Goal: Transaction & Acquisition: Purchase product/service

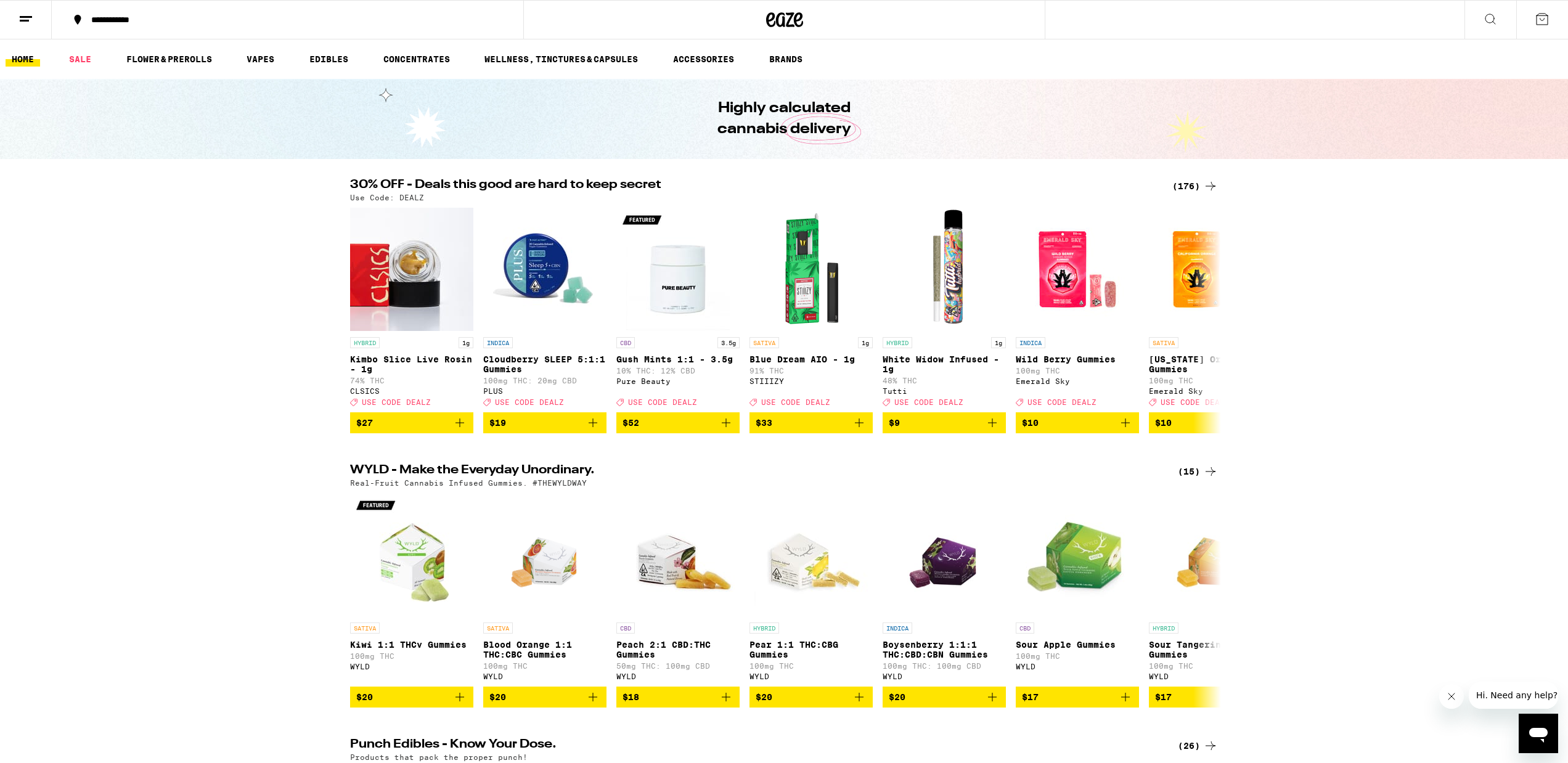
click at [1187, 184] on div "(176)" at bounding box center [1194, 186] width 45 height 15
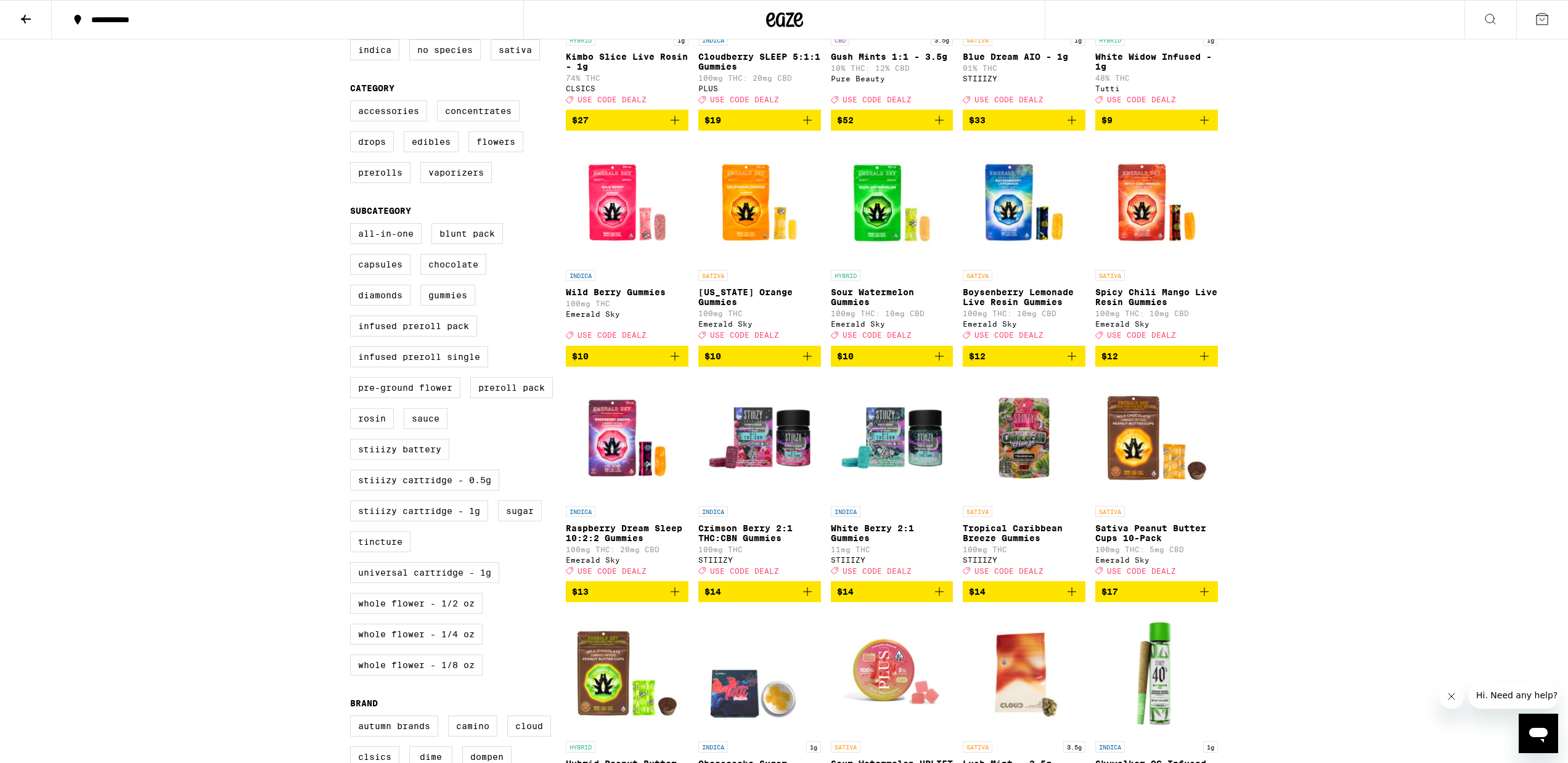
scroll to position [272, 0]
click at [534, 399] on label "Preroll Pack" at bounding box center [511, 388] width 82 height 21
click at [353, 226] on input "Preroll Pack" at bounding box center [353, 226] width 1 height 1
checkbox input "true"
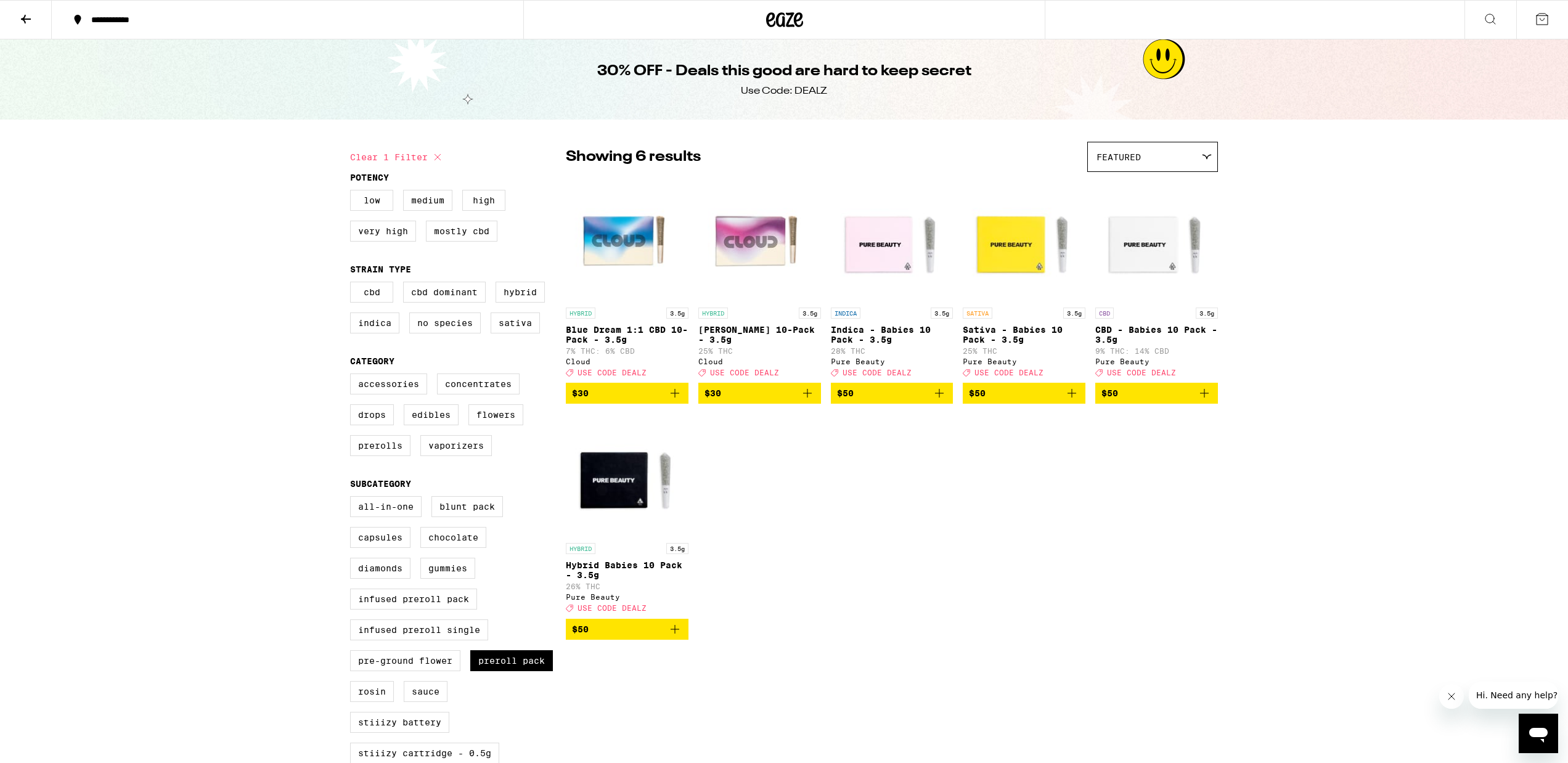
click at [806, 397] on icon "Add to bag" at bounding box center [807, 393] width 15 height 15
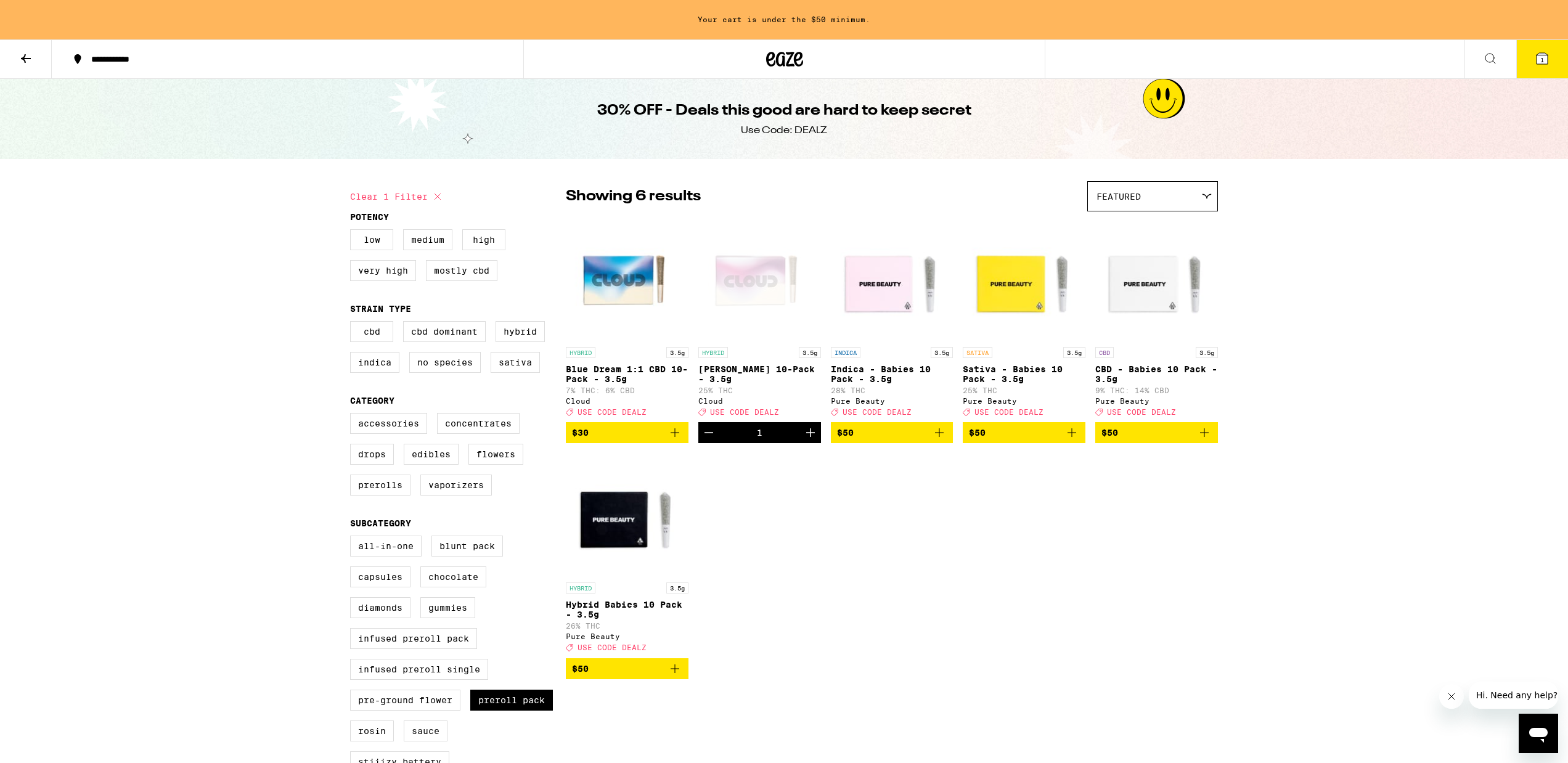
click at [810, 440] on icon "Increment" at bounding box center [810, 432] width 15 height 15
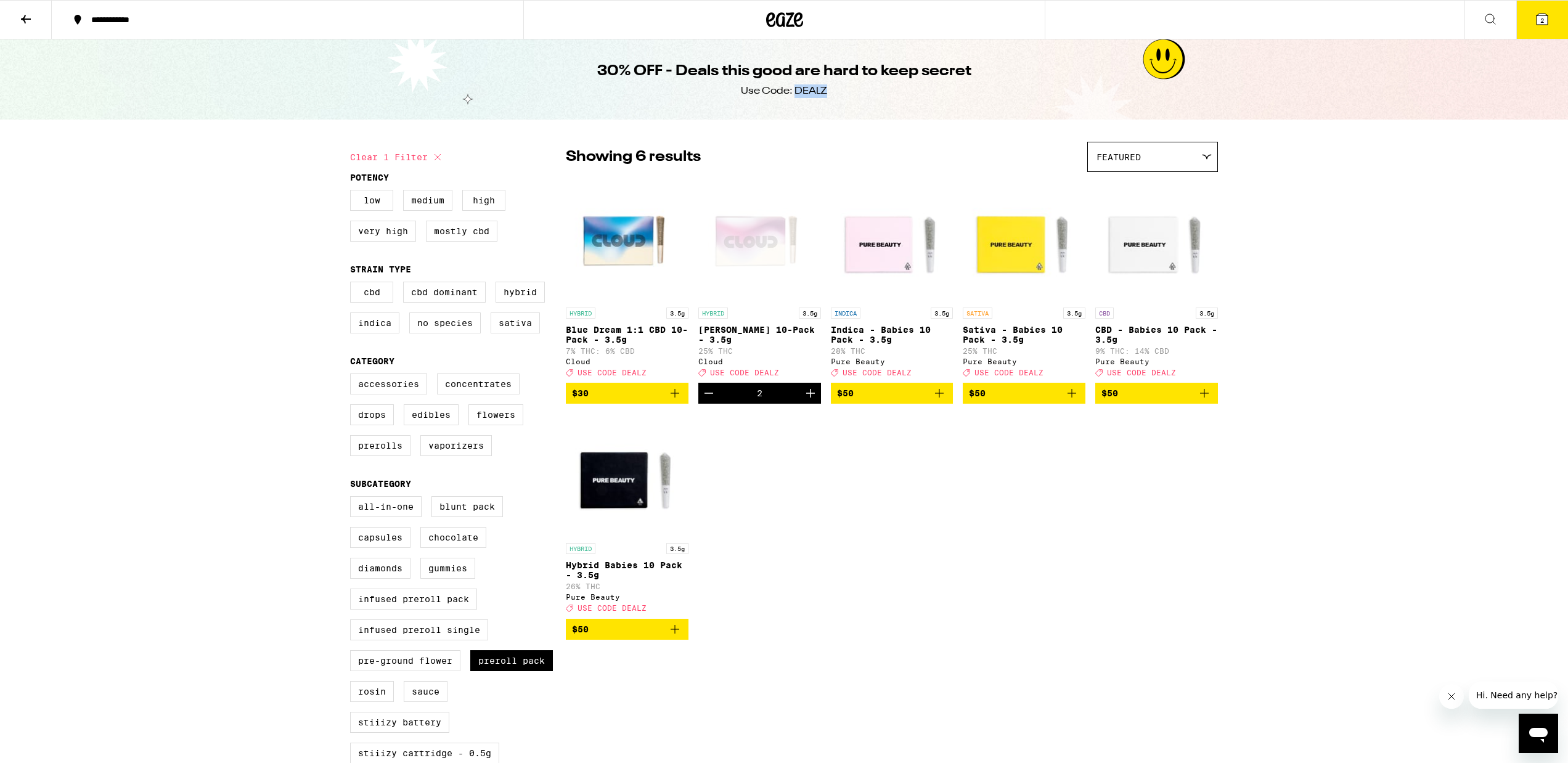
drag, startPoint x: 824, startPoint y: 91, endPoint x: 794, endPoint y: 87, distance: 30.3
click at [794, 87] on div "Use Code: DEALZ" at bounding box center [783, 91] width 86 height 13
copy div "DEALZ"
click at [1535, 26] on icon at bounding box center [1542, 19] width 15 height 15
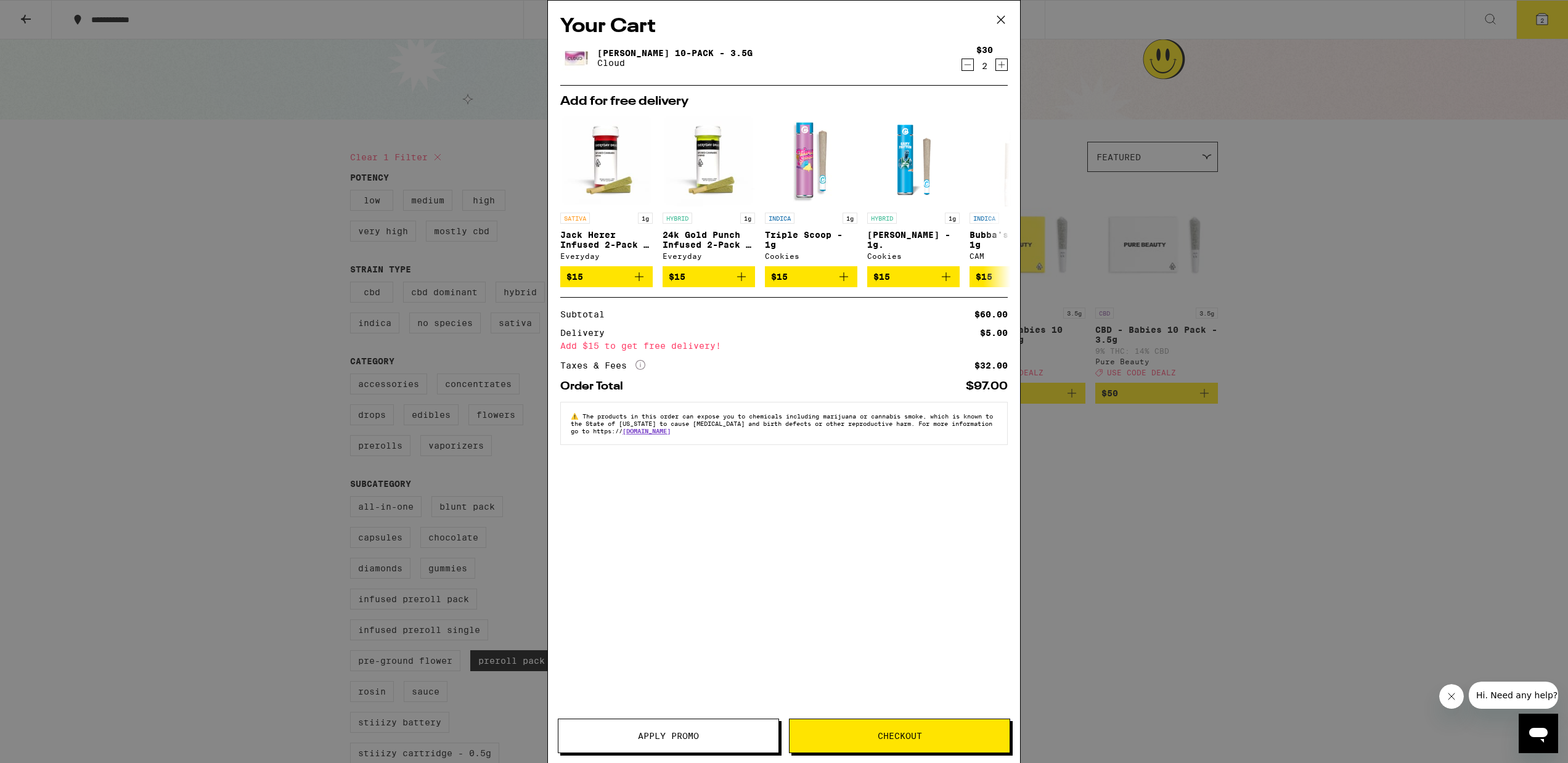
click at [652, 732] on span "Apply Promo" at bounding box center [668, 736] width 61 height 9
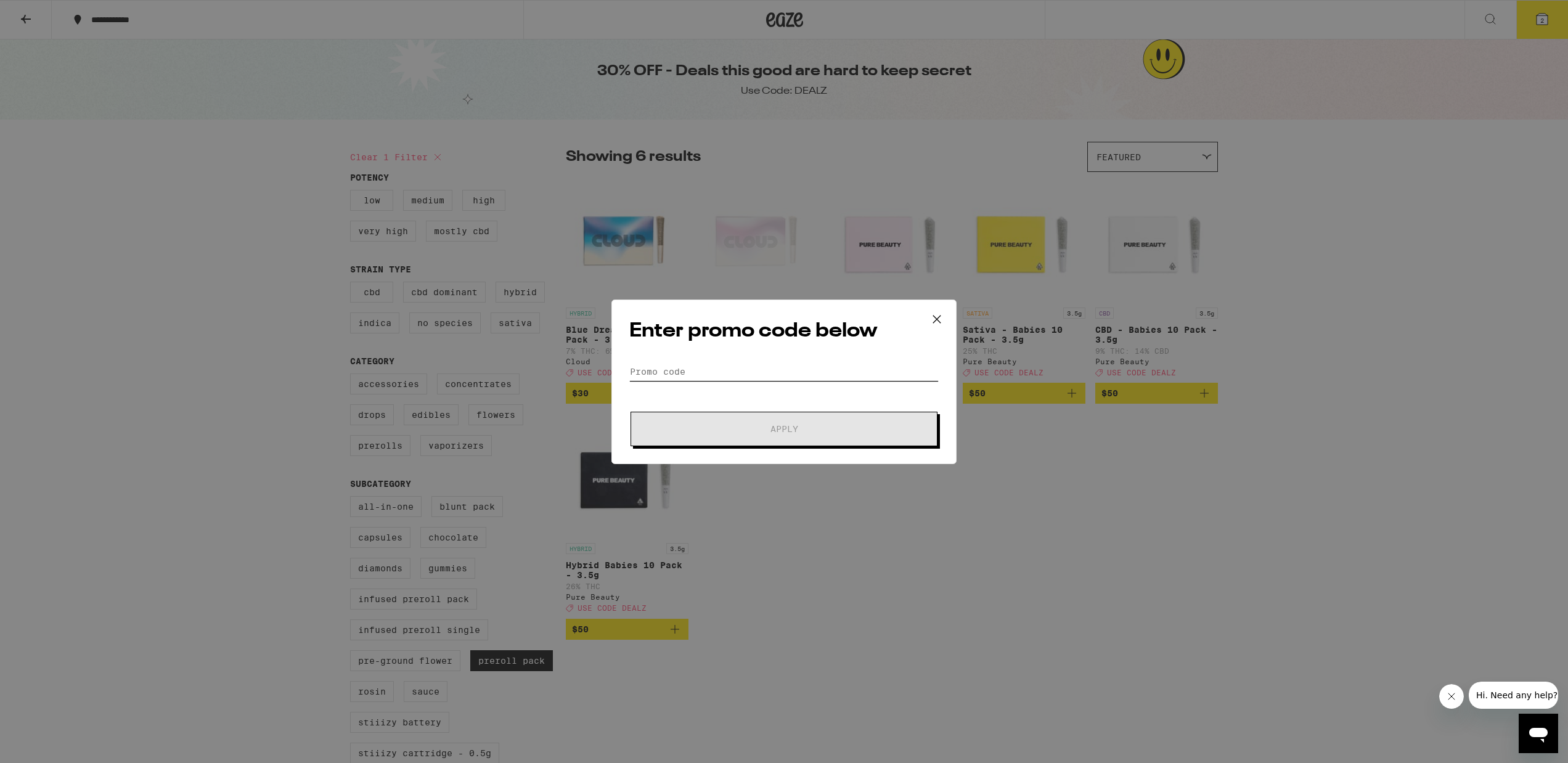
click at [698, 373] on input "Promo Code" at bounding box center [784, 371] width 309 height 19
paste input "DEALZ"
type input "DEALZ"
click at [720, 430] on span "Apply" at bounding box center [783, 429] width 222 height 9
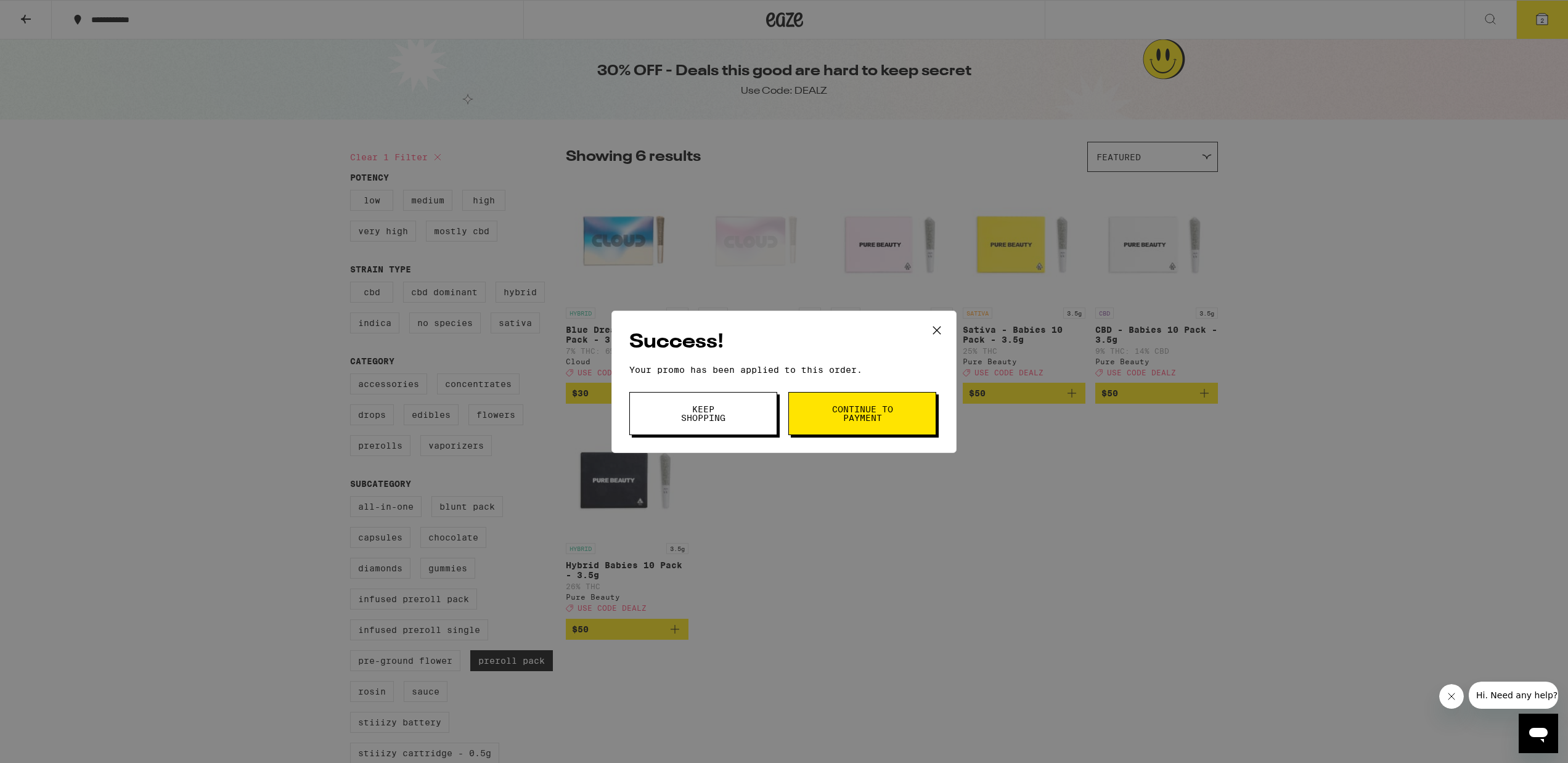
click at [718, 415] on span "Keep Shopping" at bounding box center [703, 413] width 63 height 17
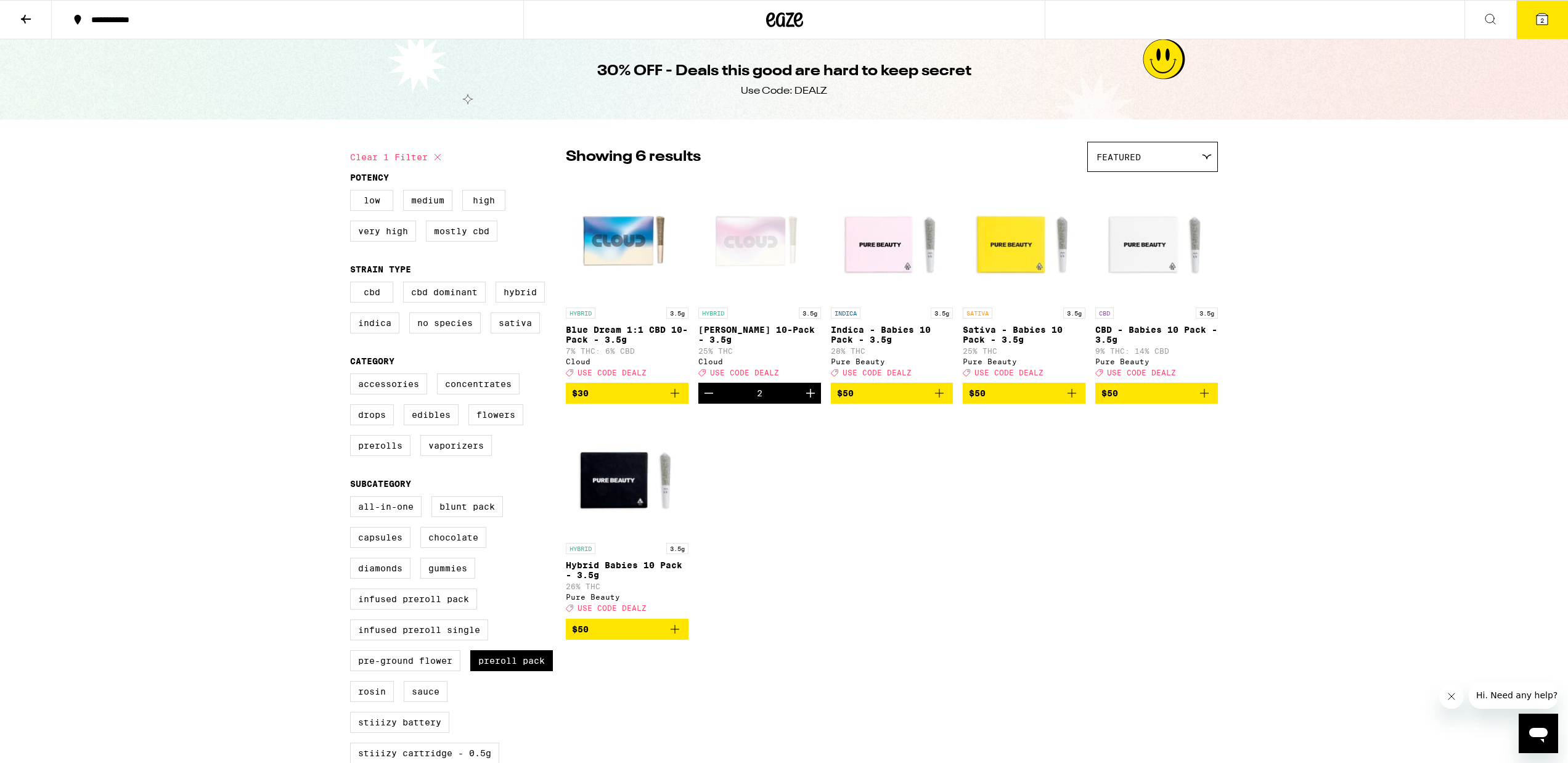
click at [1551, 17] on button "2" at bounding box center [1542, 20] width 52 height 38
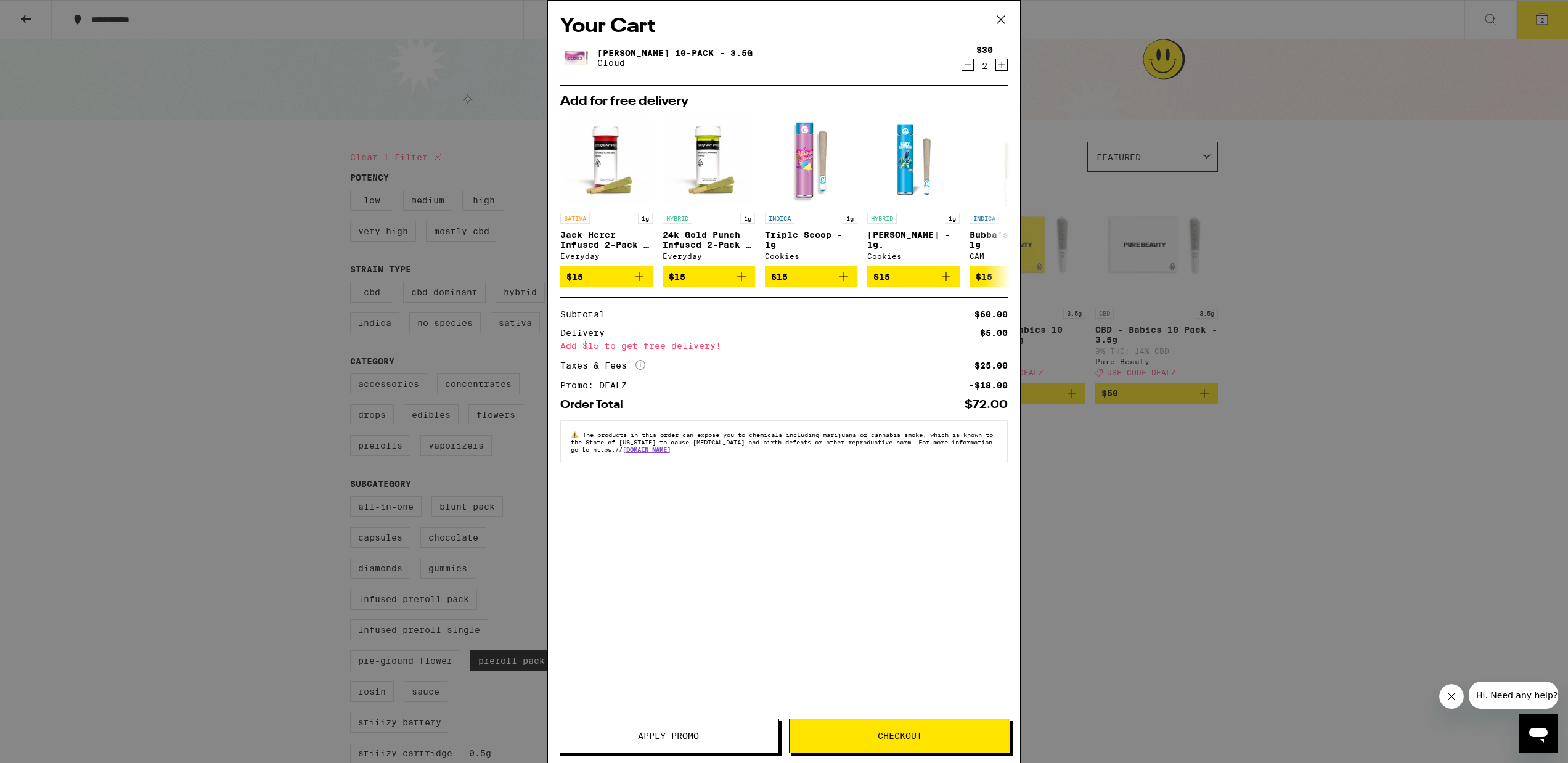
click at [891, 737] on span "Checkout" at bounding box center [899, 736] width 44 height 9
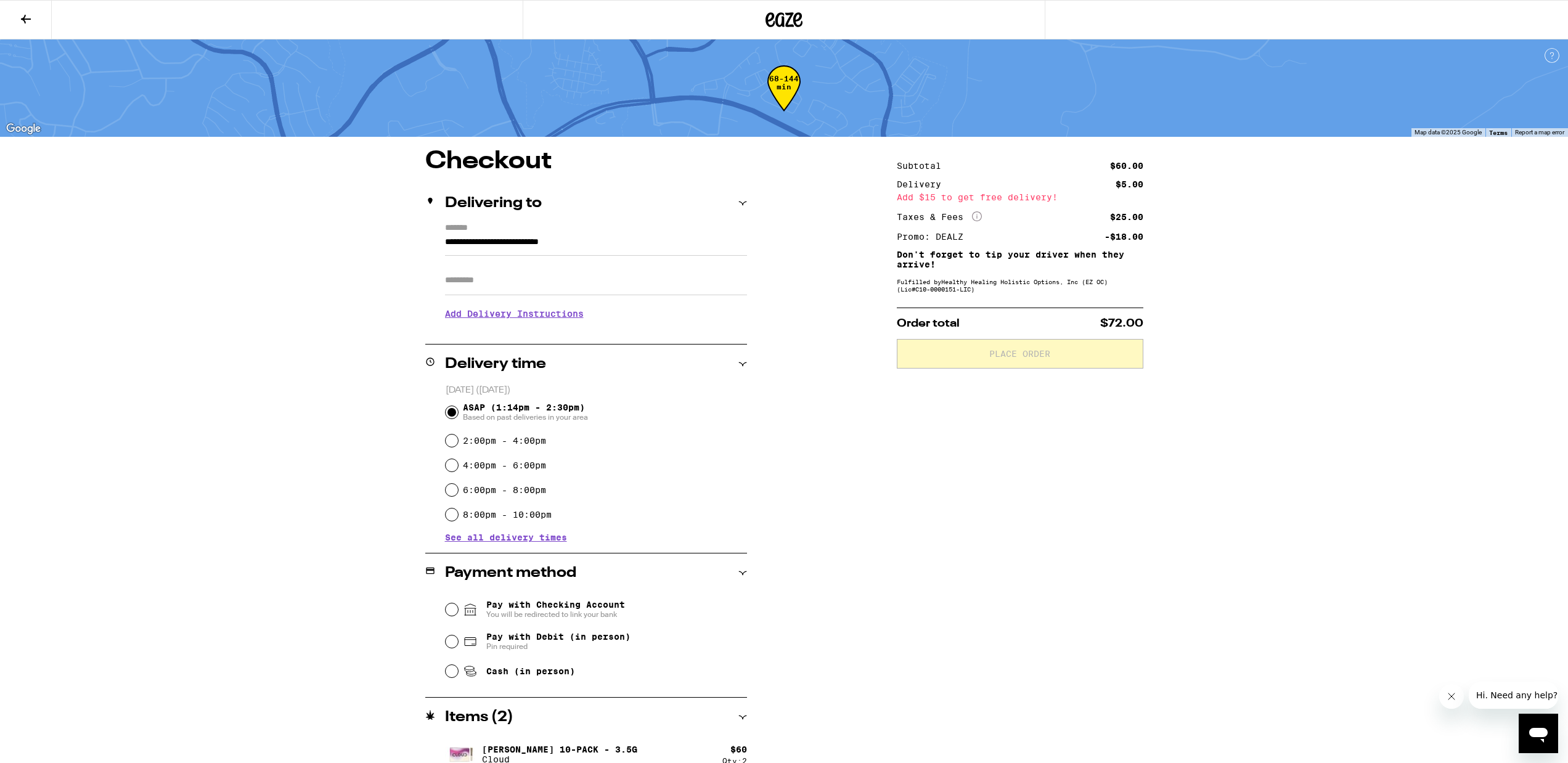
scroll to position [19, 0]
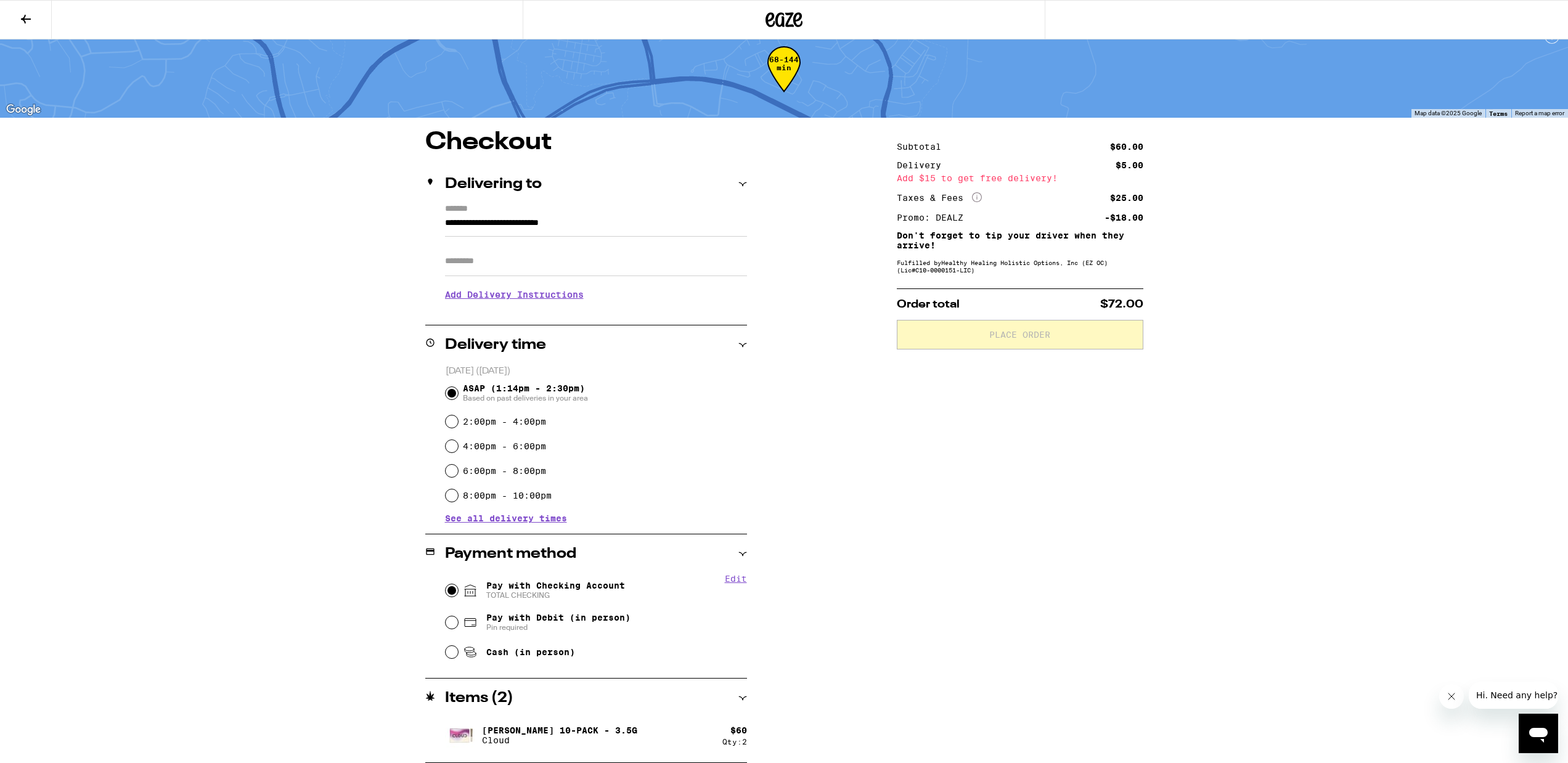
click at [454, 589] on input "Pay with Checking Account TOTAL CHECKING" at bounding box center [451, 590] width 12 height 12
radio input "true"
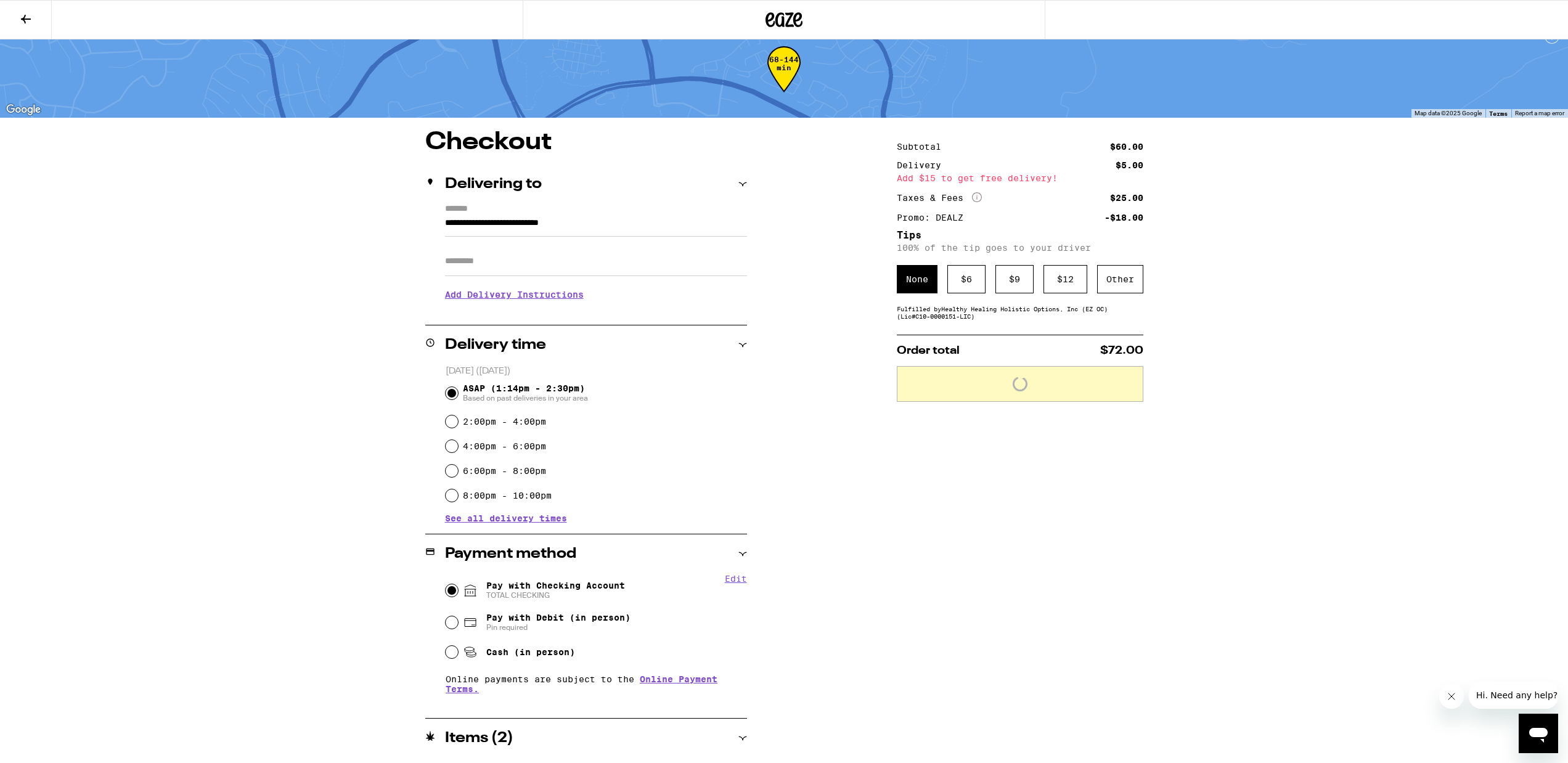
scroll to position [59, 0]
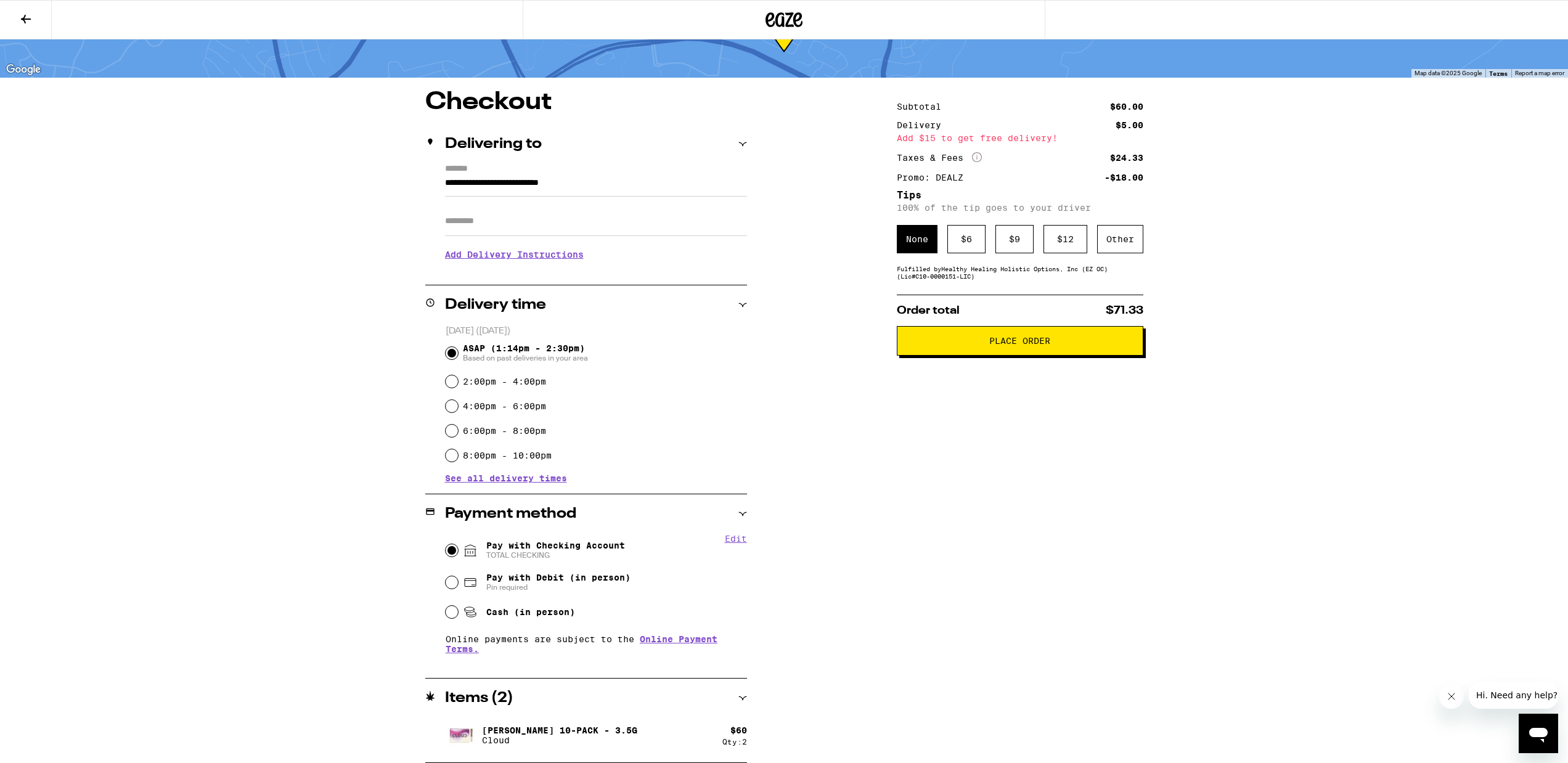
click at [1006, 345] on span "Place Order" at bounding box center [1019, 341] width 61 height 9
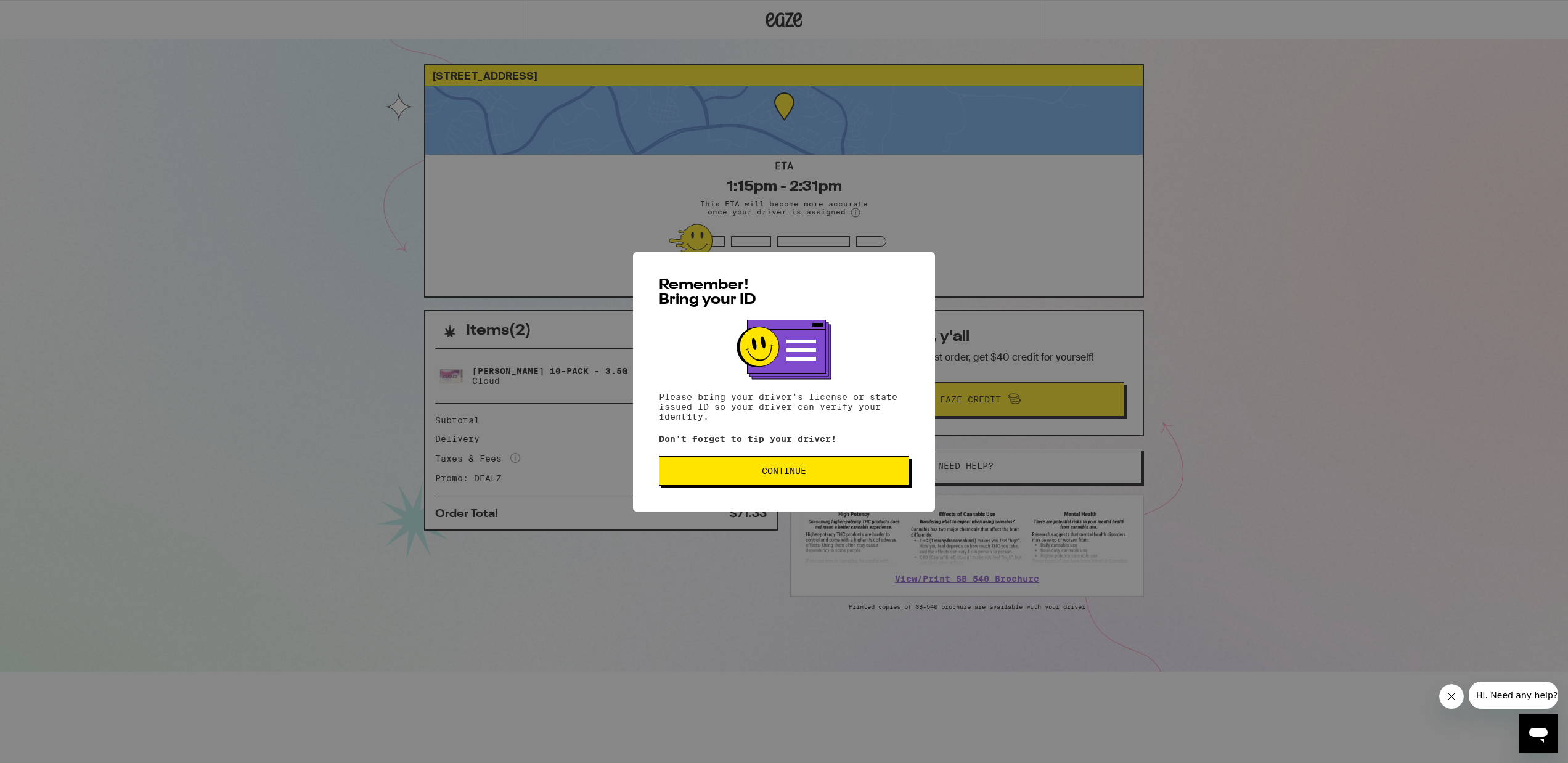
click at [805, 475] on span "Continue" at bounding box center [783, 471] width 44 height 9
